Goal: Book appointment/travel/reservation

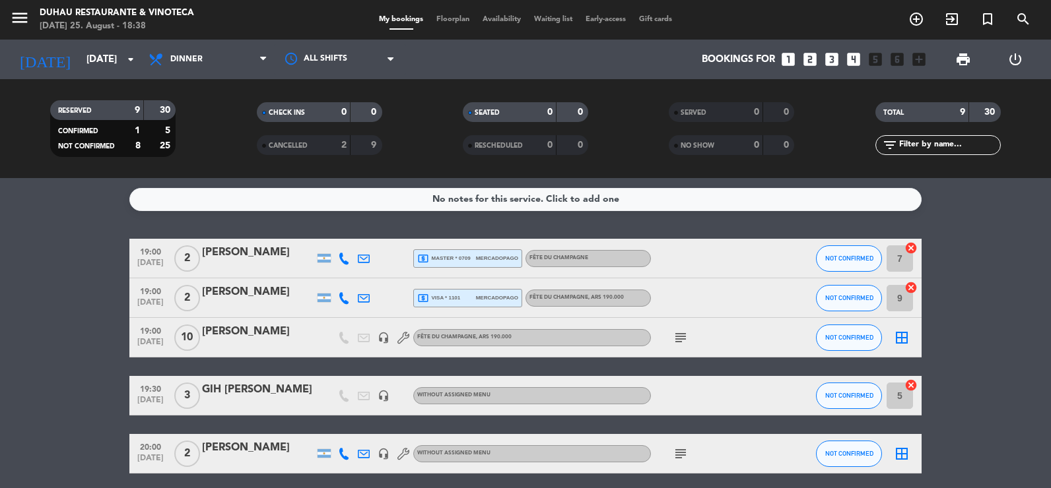
click at [51, 263] on bookings-row "19:00 [DATE] 2 [PERSON_NAME] local_atm master * 0709 mercadopago Fête du champa…" at bounding box center [525, 463] width 1051 height 449
click at [83, 48] on input "[DATE]" at bounding box center [143, 60] width 127 height 24
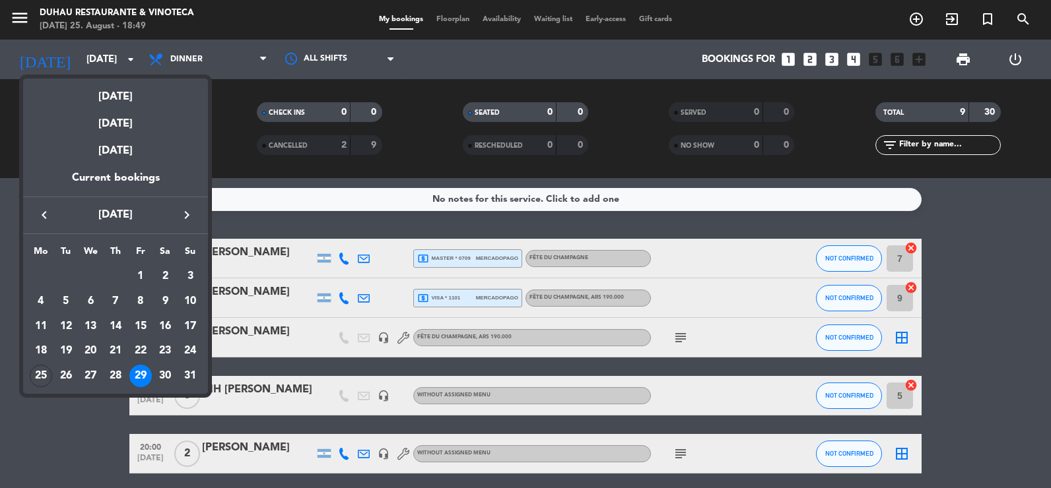
click at [179, 215] on icon "keyboard_arrow_right" at bounding box center [187, 215] width 16 height 16
click at [191, 356] on div "21" at bounding box center [190, 351] width 22 height 22
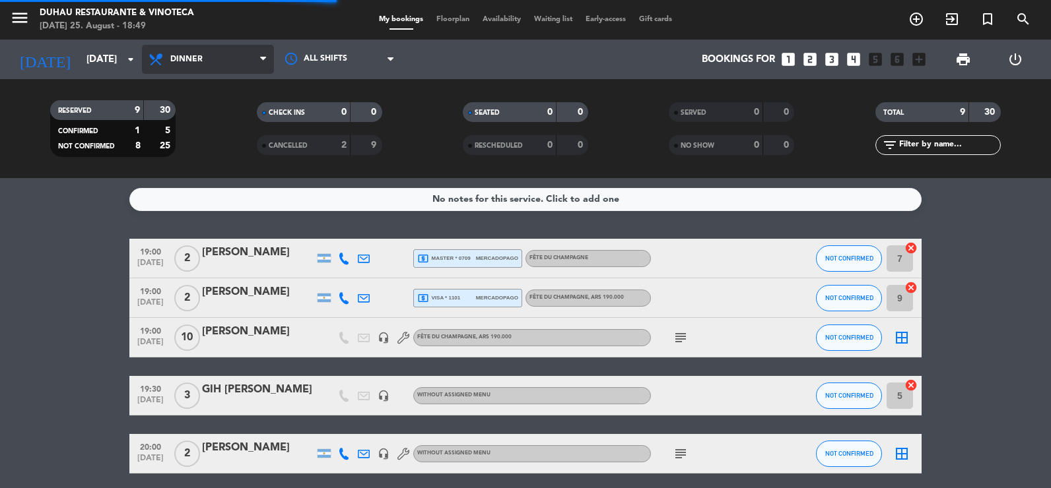
click at [200, 57] on span "Dinner" at bounding box center [186, 59] width 32 height 9
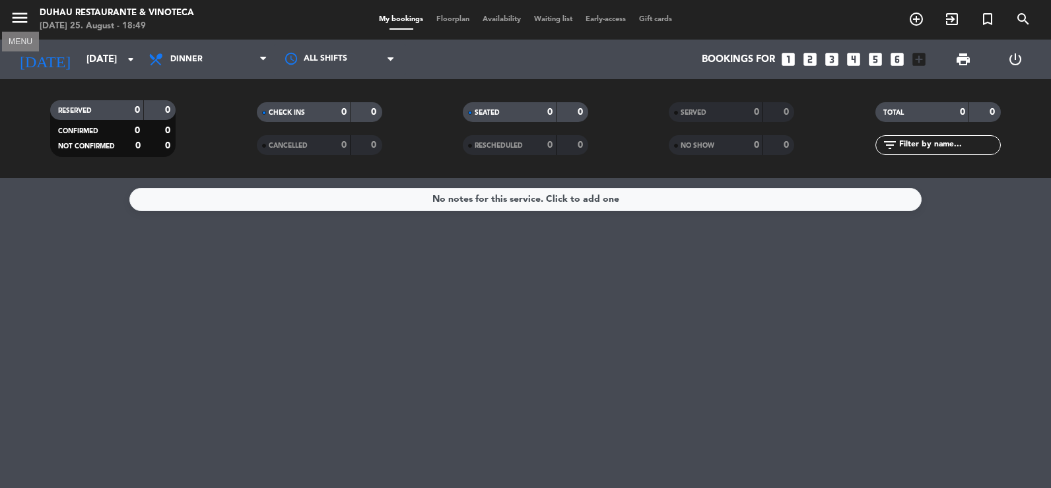
click at [13, 17] on icon "menu" at bounding box center [20, 18] width 20 height 20
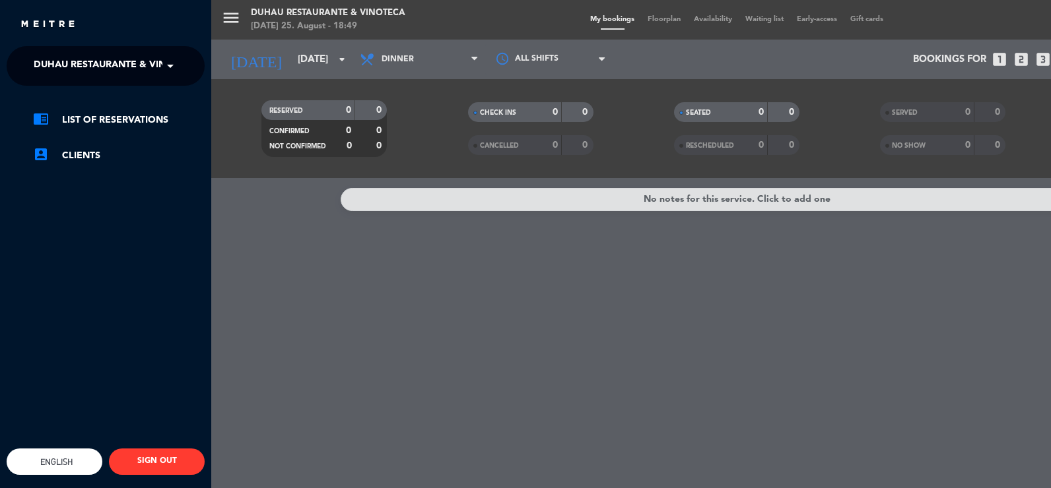
click at [59, 59] on span "Duhau Restaurante & Vinoteca" at bounding box center [116, 66] width 164 height 28
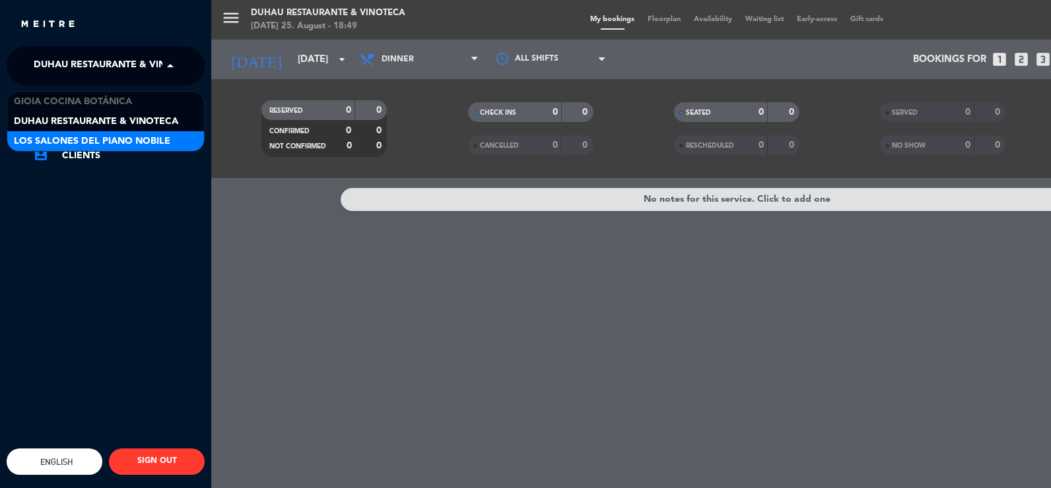
click at [102, 150] on div "Los Salones del Piano Nobile" at bounding box center [105, 141] width 197 height 20
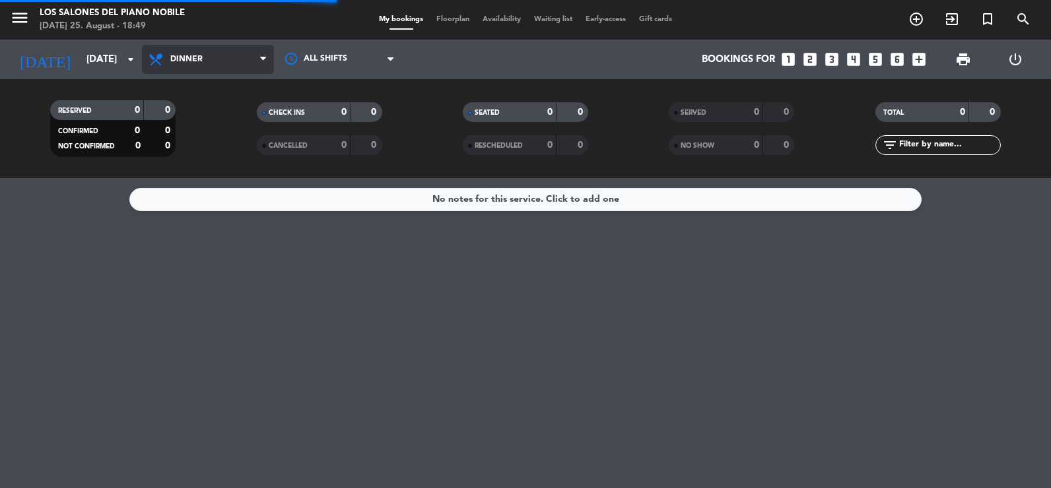
click at [181, 63] on span "Dinner" at bounding box center [186, 59] width 32 height 9
click at [204, 171] on div "menu Los Salones del Piano [PERSON_NAME] [DATE] 25. August - 18:49 My bookings …" at bounding box center [525, 89] width 1051 height 178
click at [211, 37] on div "menu Los Salones del Piano [PERSON_NAME] [DATE] 25. August - 18:49 My bookings …" at bounding box center [525, 20] width 1051 height 40
click at [205, 63] on span "Lunch" at bounding box center [208, 59] width 132 height 29
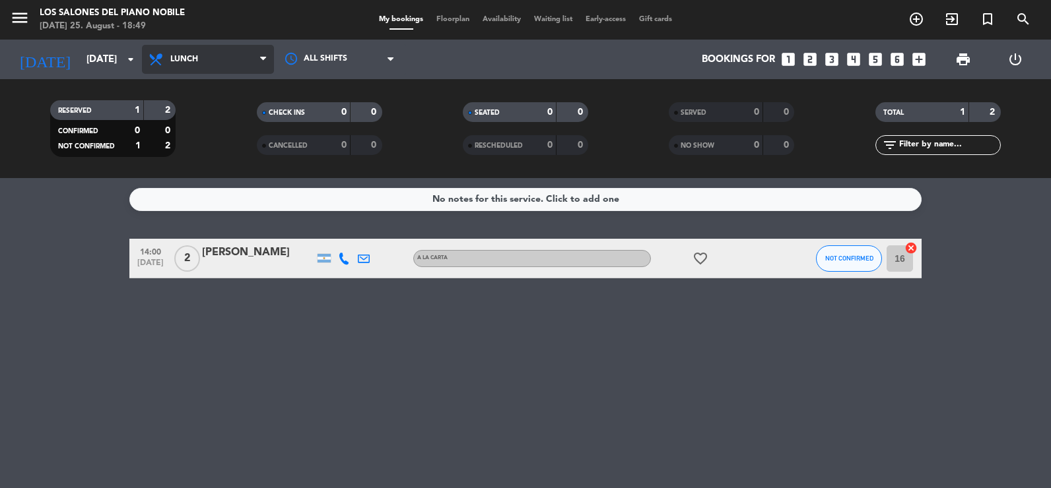
click at [194, 68] on span "Lunch" at bounding box center [208, 59] width 132 height 29
click at [205, 145] on div "menu Los Salones del Piano [PERSON_NAME] [DATE] 25. August - 18:49 My bookings …" at bounding box center [525, 89] width 1051 height 178
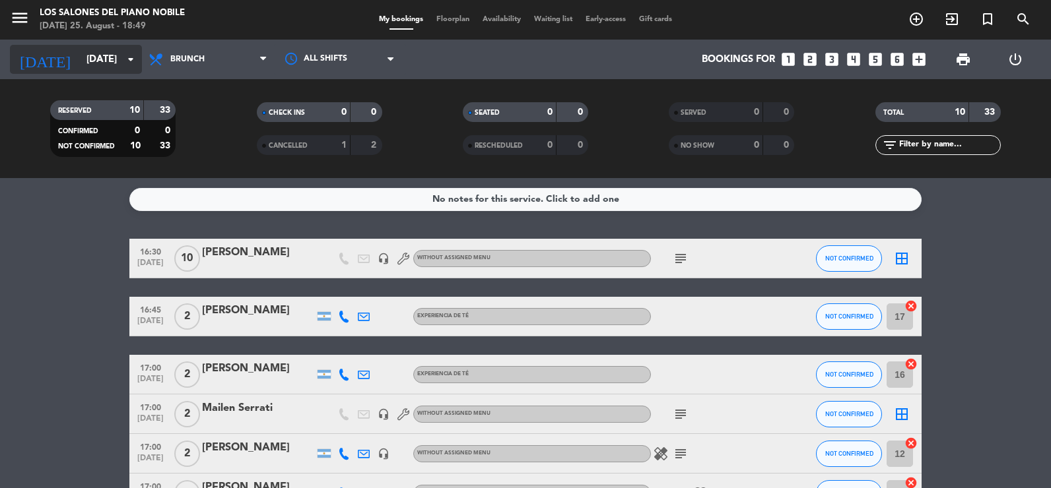
click at [98, 51] on input "[DATE]" at bounding box center [143, 60] width 127 height 24
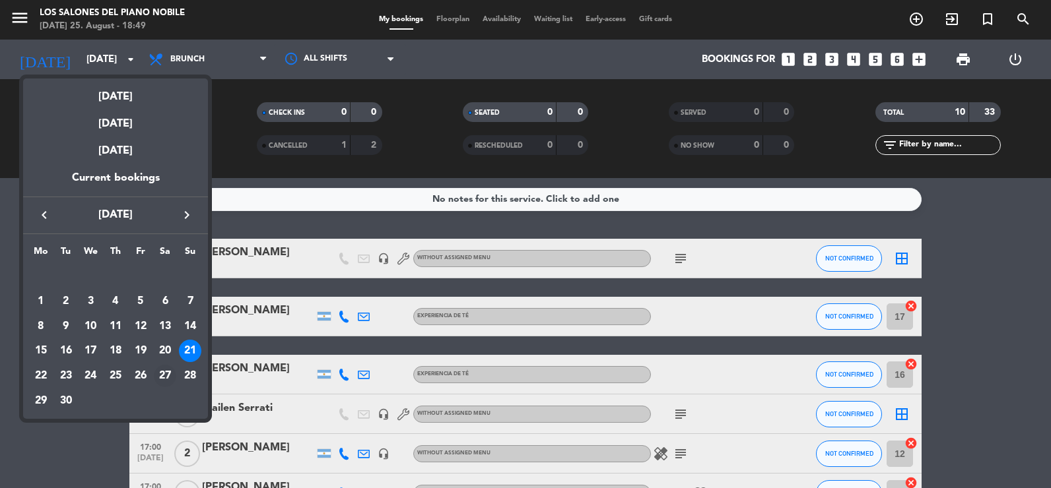
click at [164, 374] on div "27" at bounding box center [165, 376] width 22 height 22
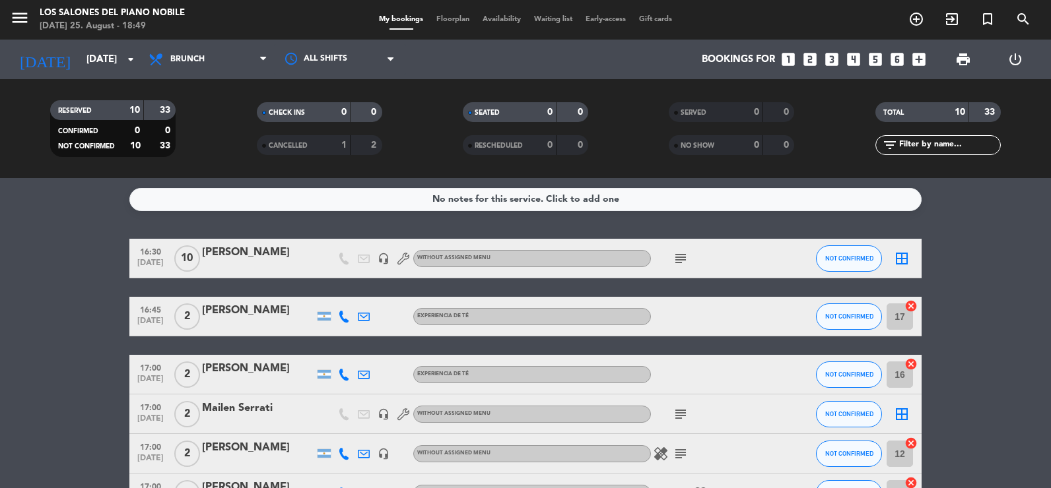
type input "[DATE]"
